Goal: Task Accomplishment & Management: Manage account settings

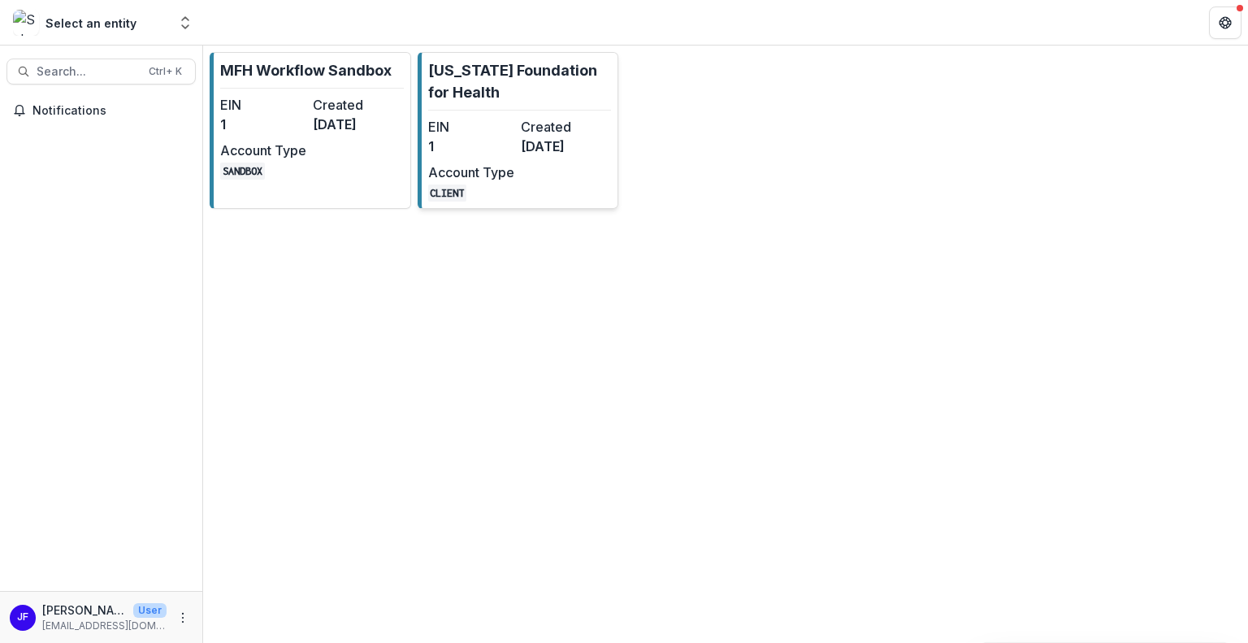
click at [478, 183] on dd "CLIENT" at bounding box center [471, 191] width 86 height 19
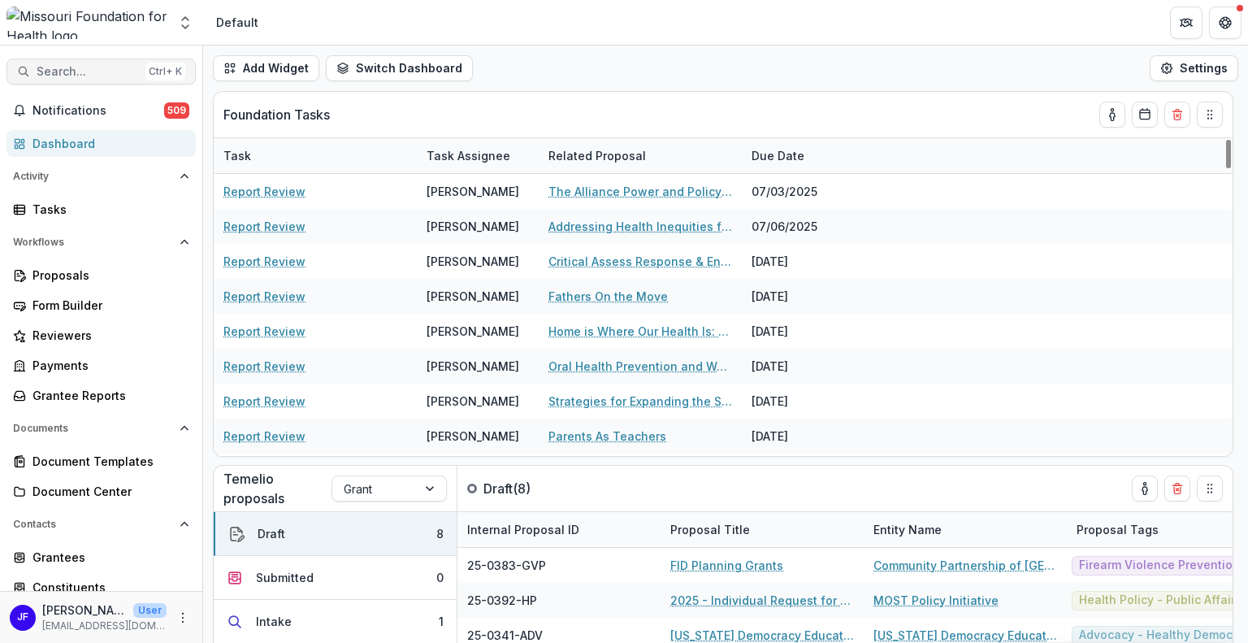
click at [63, 67] on span "Search..." at bounding box center [88, 72] width 102 height 14
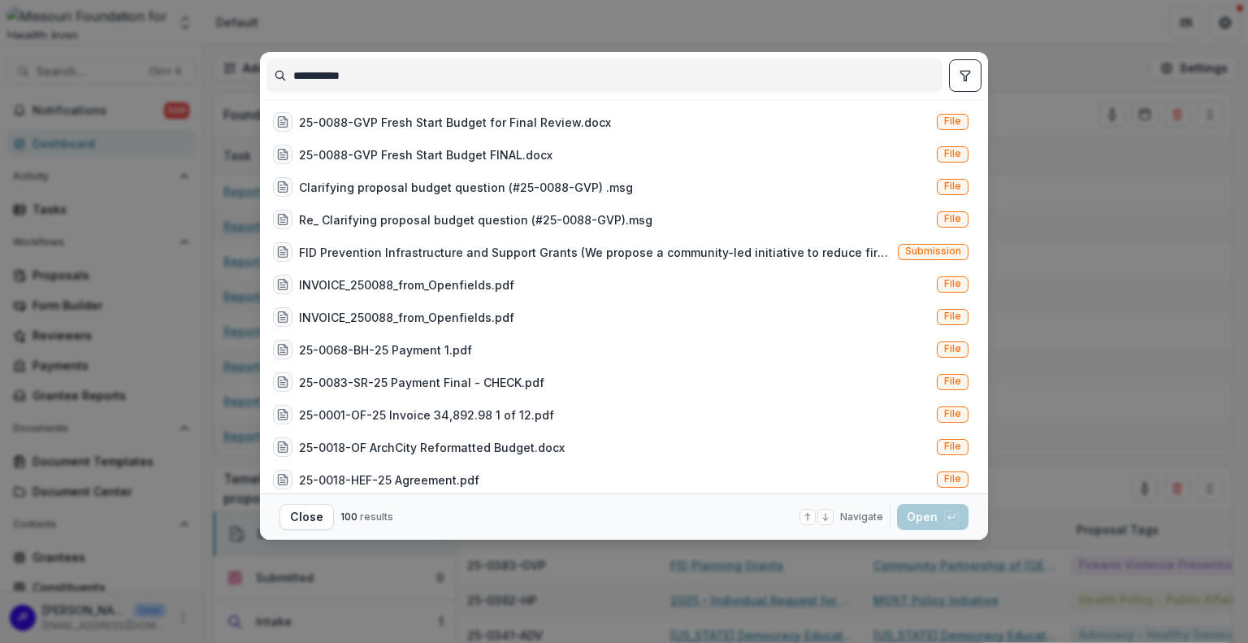
type input "**********"
click at [965, 75] on icon "toggle filters" at bounding box center [965, 75] width 13 height 13
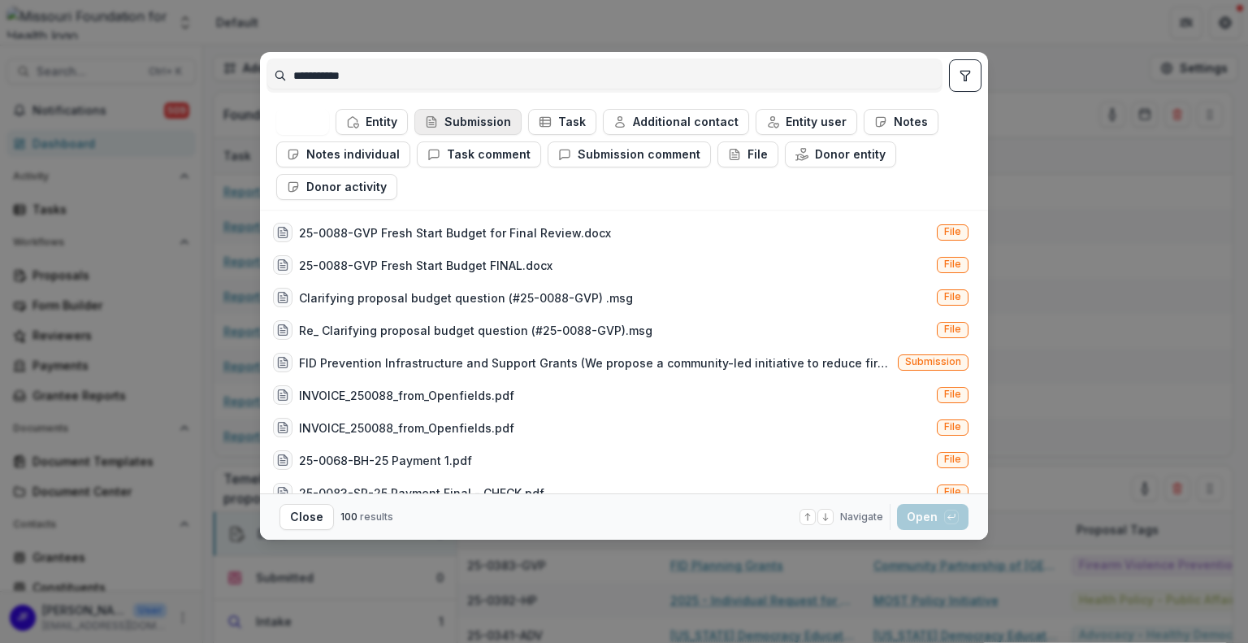
click at [437, 121] on icon "button" at bounding box center [431, 121] width 13 height 13
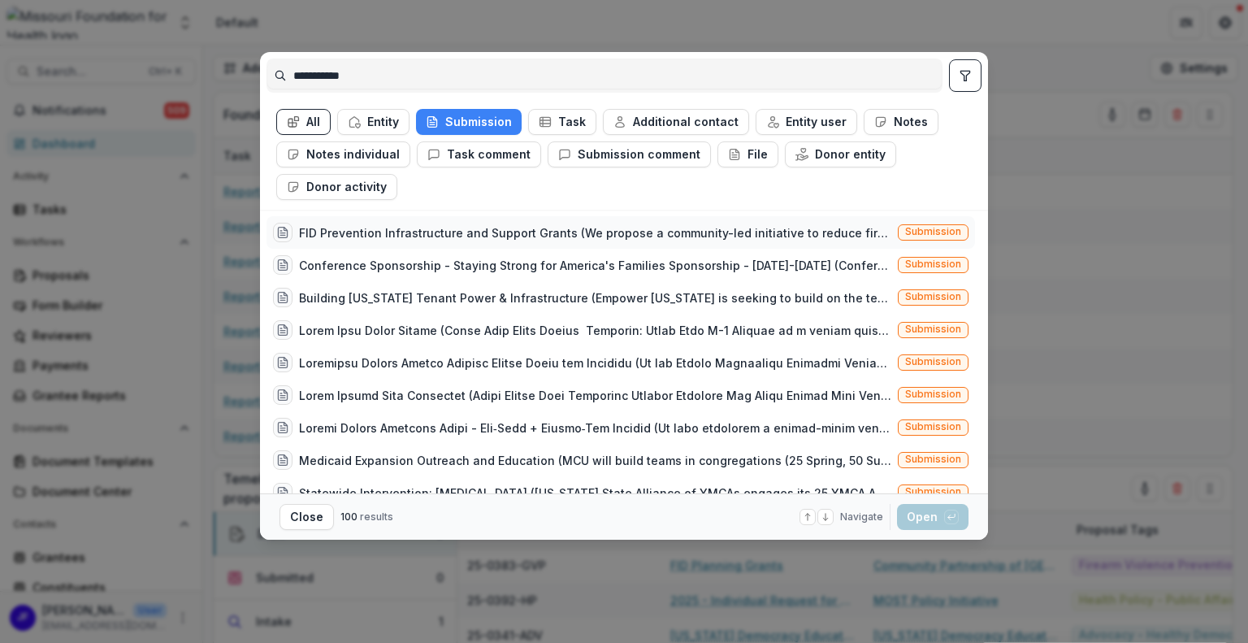
drag, startPoint x: 554, startPoint y: 232, endPoint x: 561, endPoint y: 240, distance: 10.4
click at [554, 232] on div "FID Prevention Infrastructure and Support Grants (We propose a community-led in…" at bounding box center [595, 232] width 592 height 17
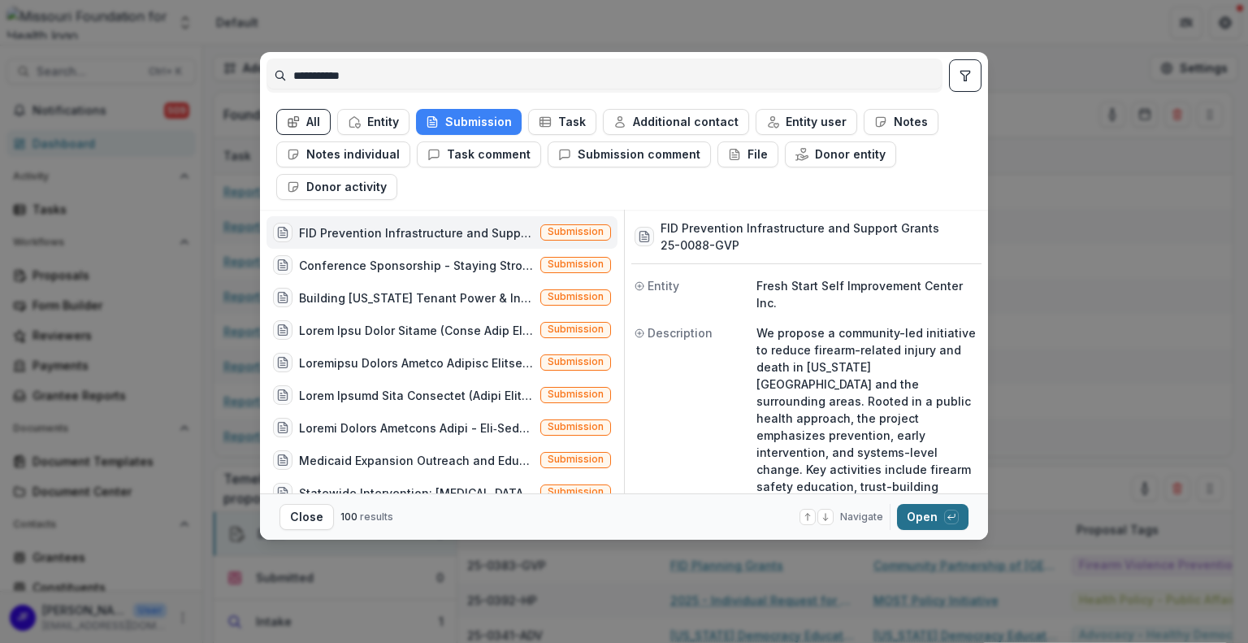
click at [921, 513] on button "Open with enter key" at bounding box center [932, 517] width 71 height 26
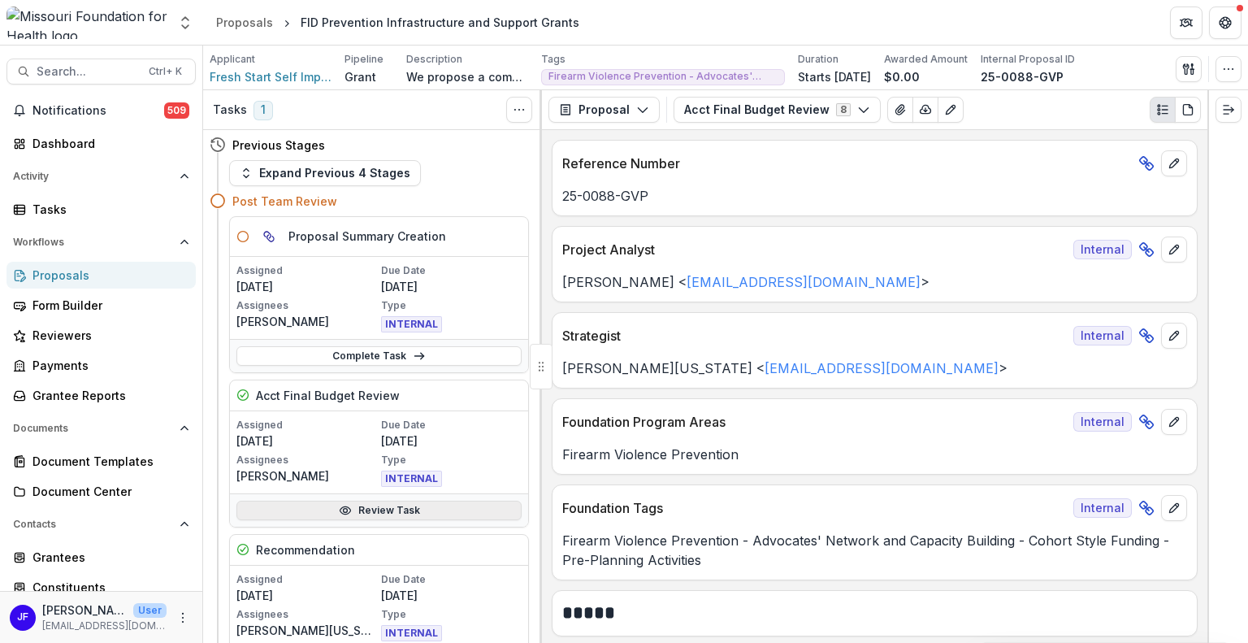
click at [370, 513] on link "Review Task" at bounding box center [378, 509] width 285 height 19
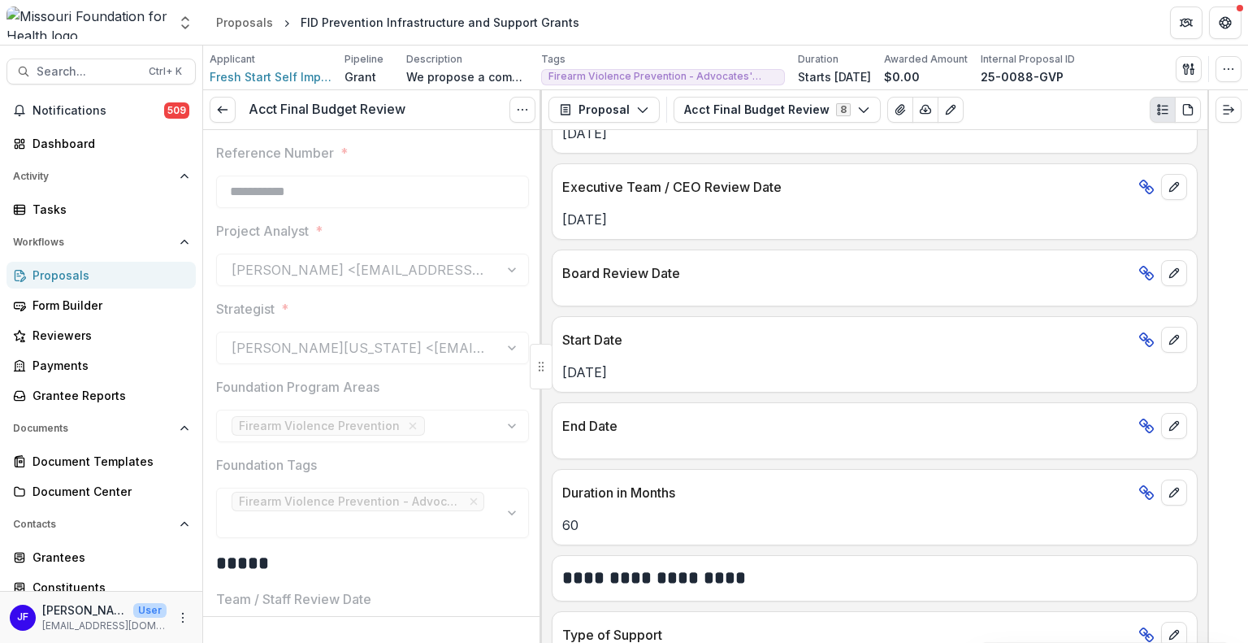
scroll to position [487, 0]
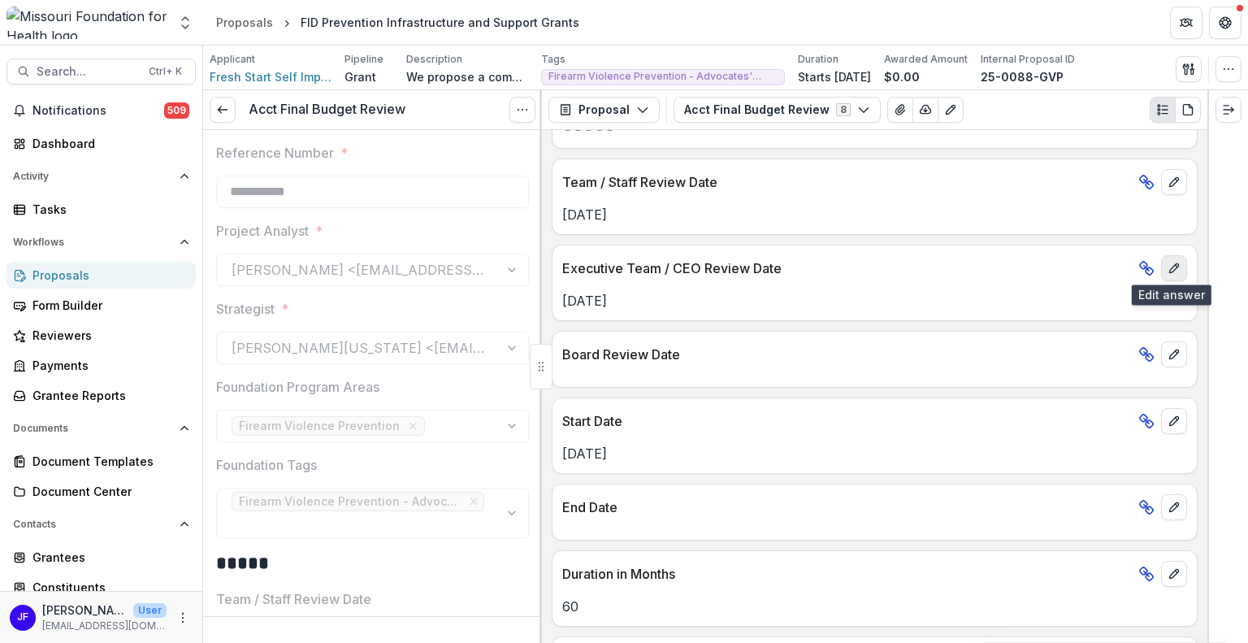
click at [1176, 266] on icon "edit" at bounding box center [1174, 268] width 13 height 13
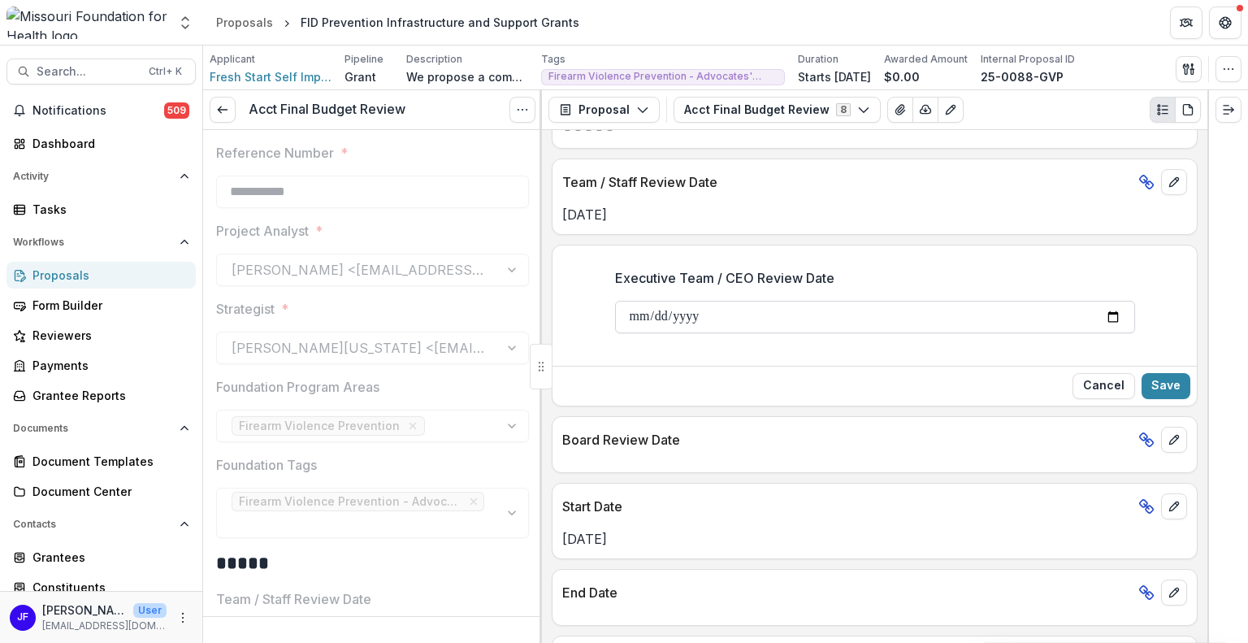
click at [1117, 310] on input "**********" at bounding box center [875, 317] width 520 height 32
type input "**********"
click at [1153, 375] on button "Save" at bounding box center [1166, 386] width 49 height 26
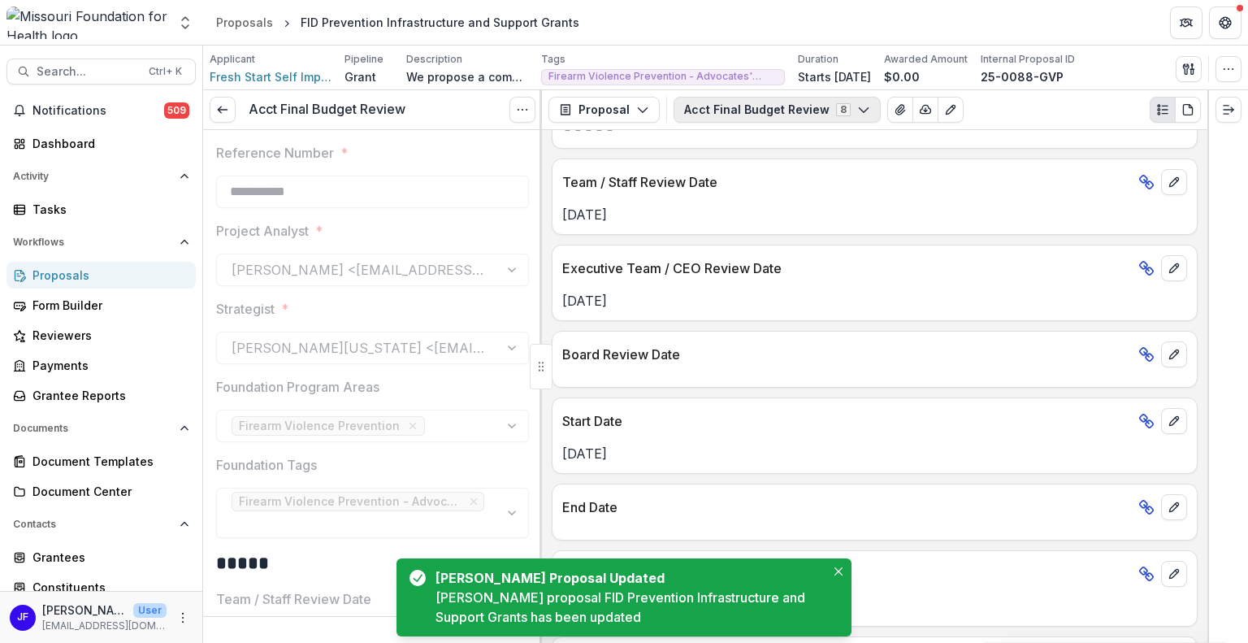
click at [857, 108] on icon "button" at bounding box center [863, 109] width 13 height 13
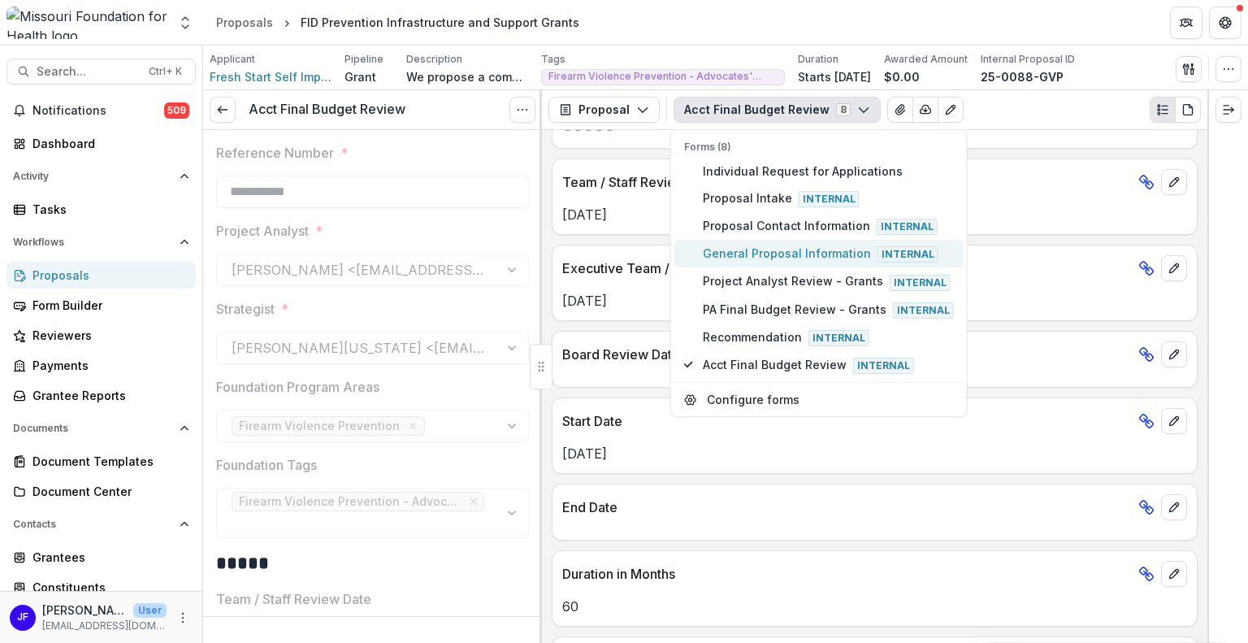
click at [815, 240] on button "General Proposal Information Internal" at bounding box center [818, 254] width 289 height 28
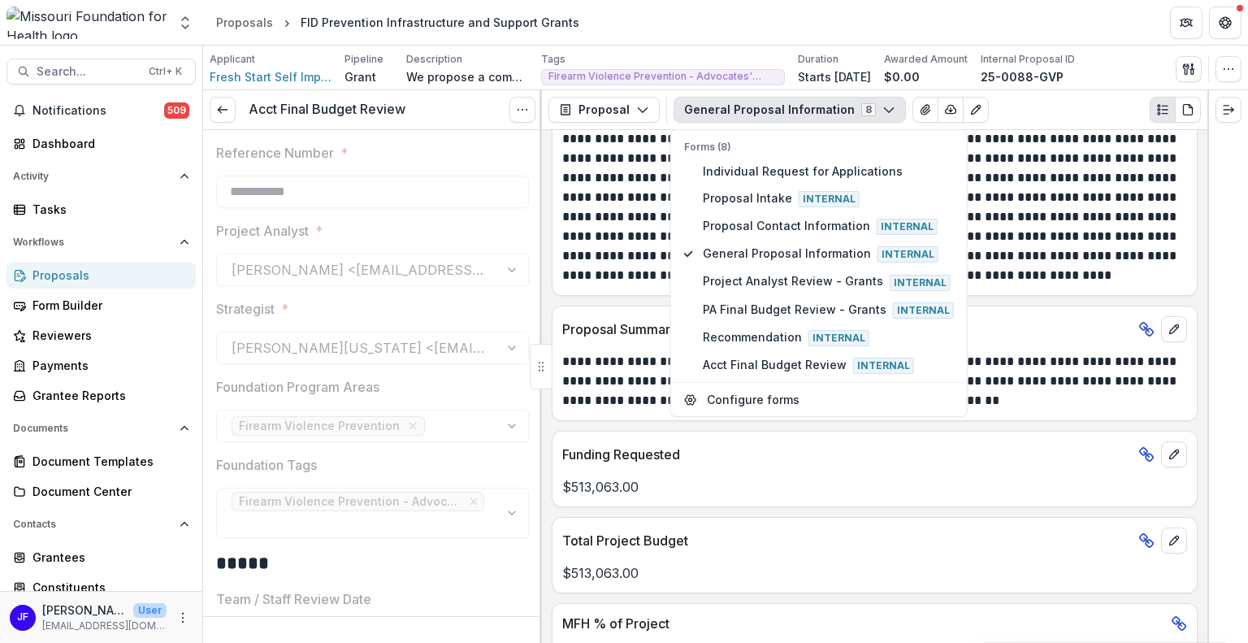
click at [1239, 282] on div at bounding box center [1227, 366] width 41 height 552
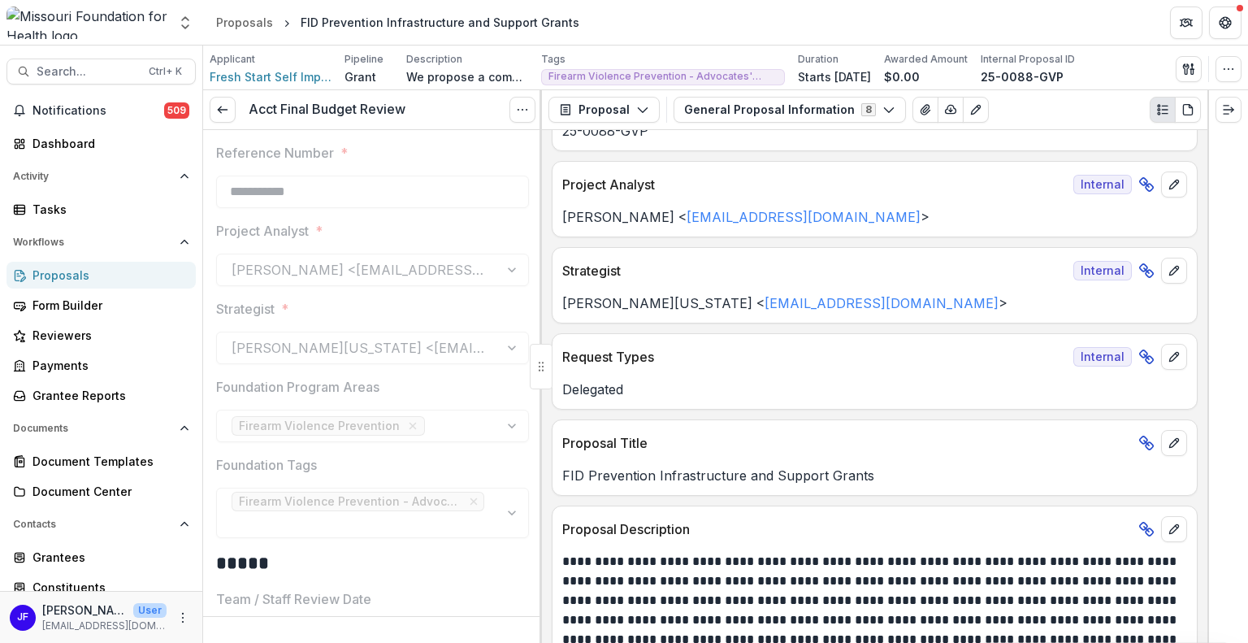
scroll to position [0, 0]
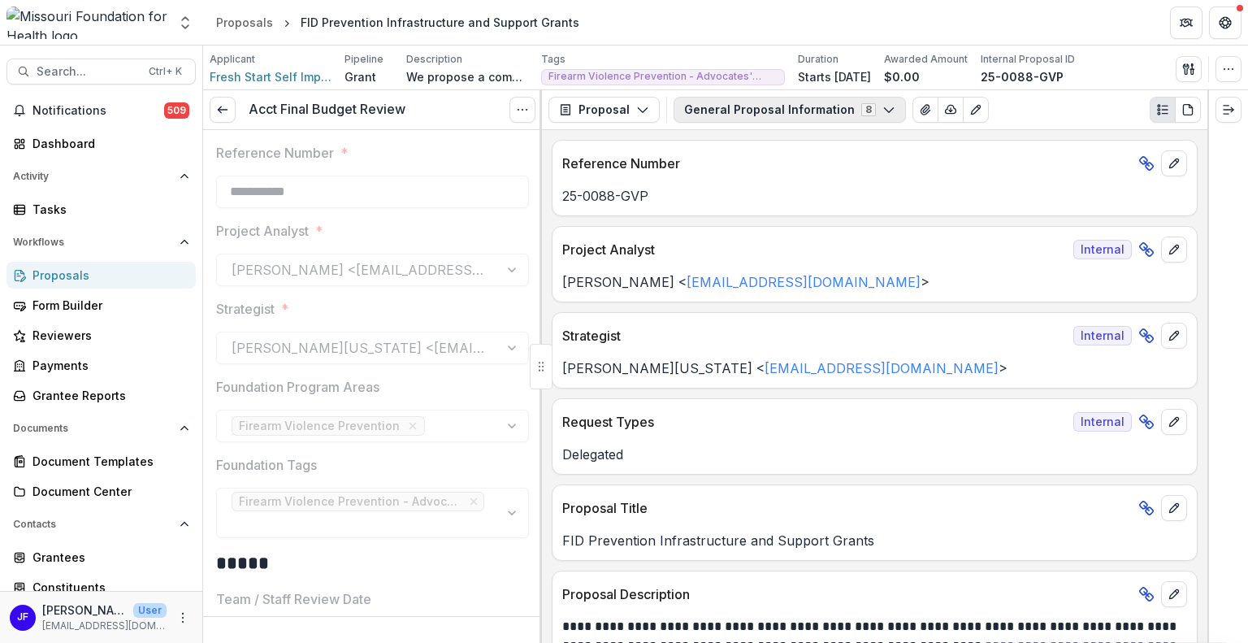
click at [809, 112] on button "General Proposal Information 8" at bounding box center [790, 110] width 232 height 26
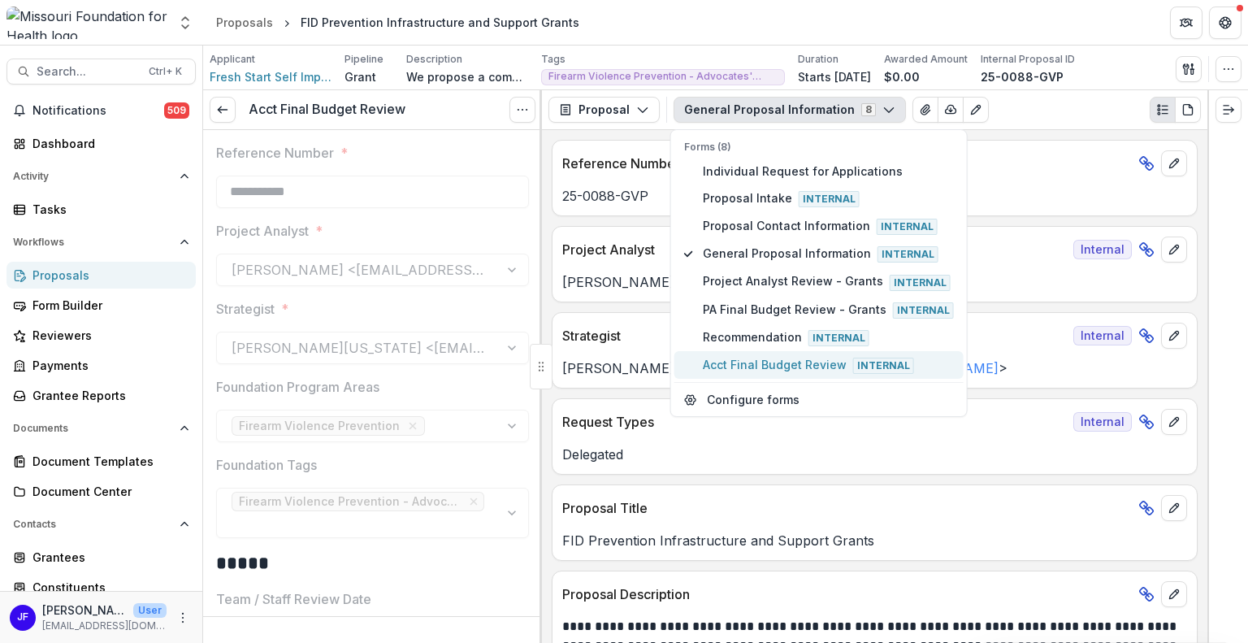
click at [746, 359] on span "Acct Final Budget Review Internal" at bounding box center [828, 365] width 251 height 18
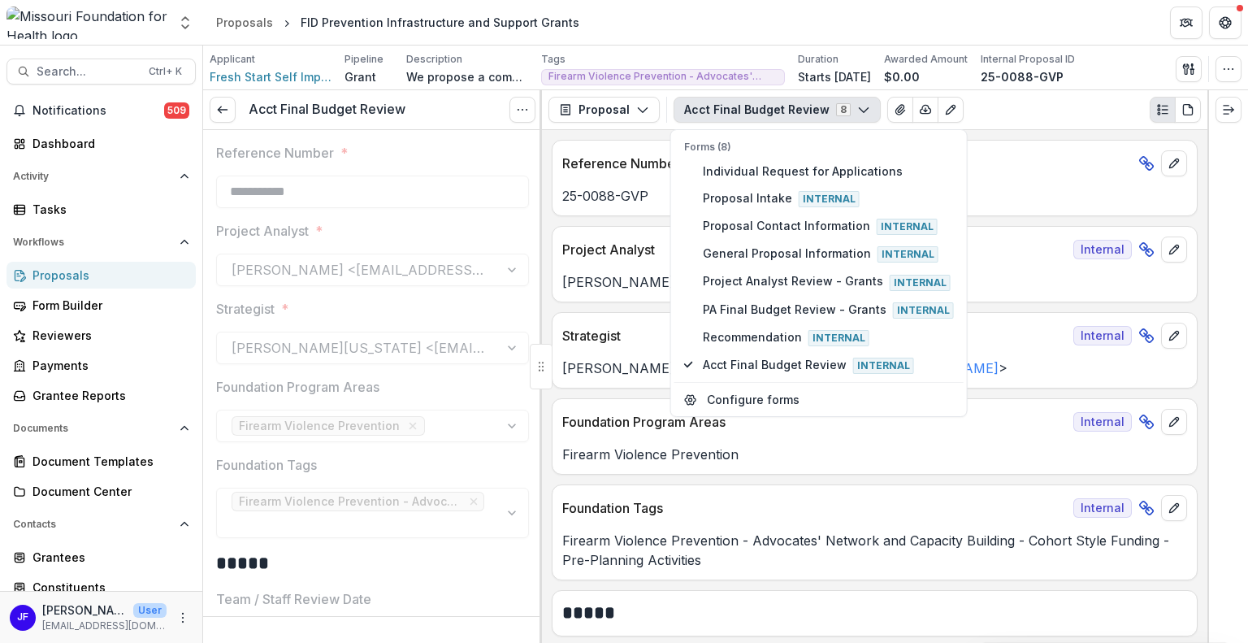
click at [1245, 446] on div at bounding box center [1227, 366] width 41 height 552
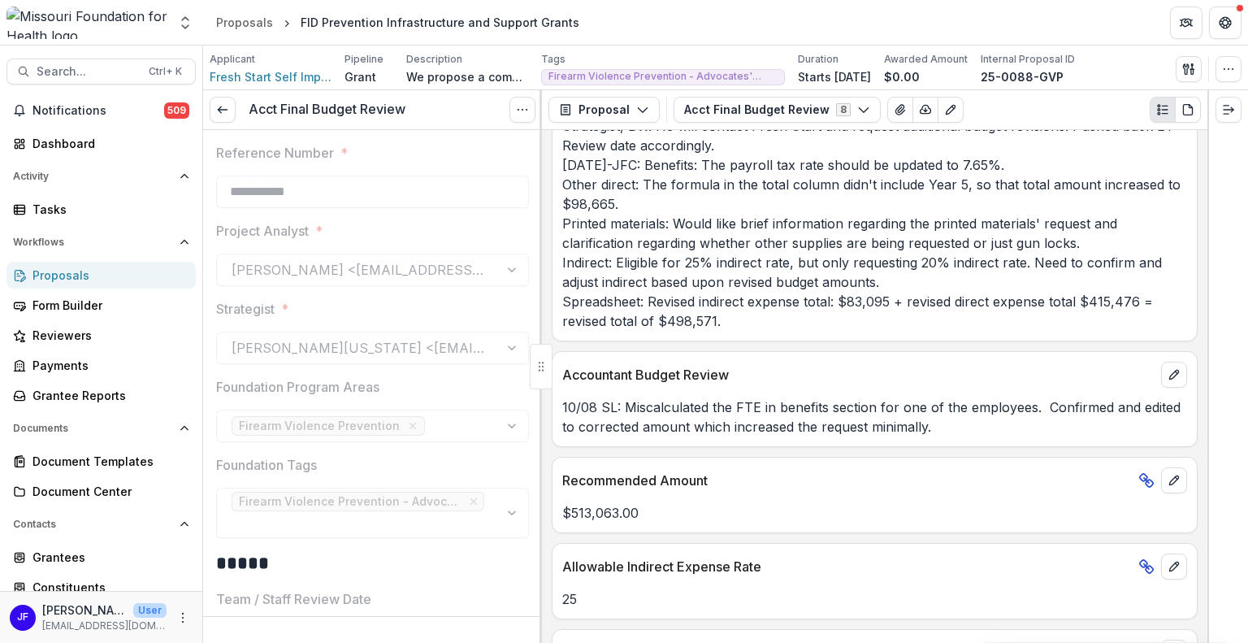
scroll to position [1706, 0]
